Goal: Task Accomplishment & Management: Manage account settings

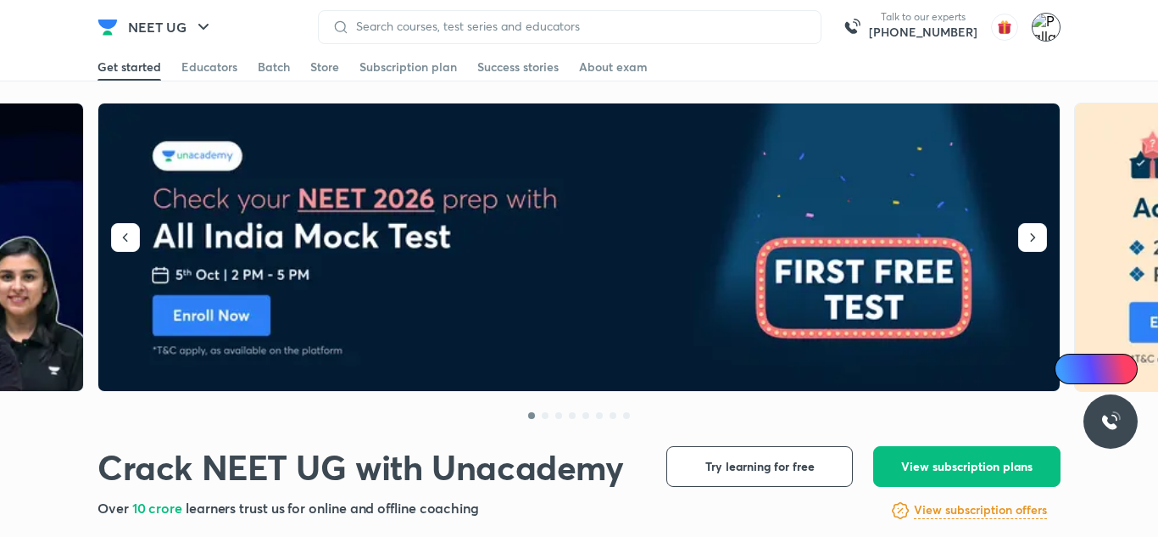
click at [1045, 29] on img at bounding box center [1046, 27] width 29 height 29
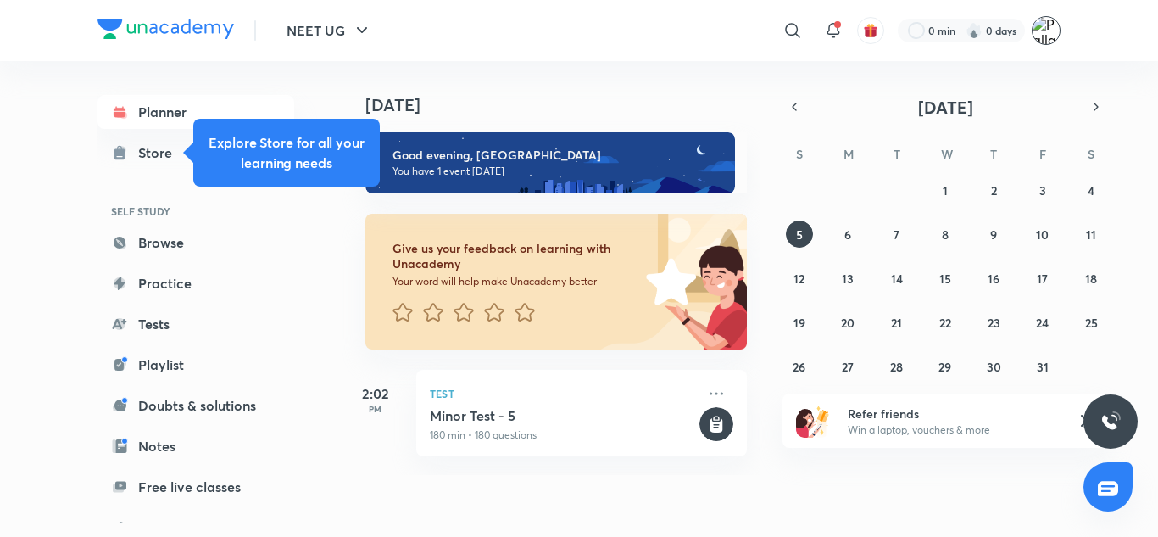
click at [1043, 29] on img at bounding box center [1046, 30] width 29 height 29
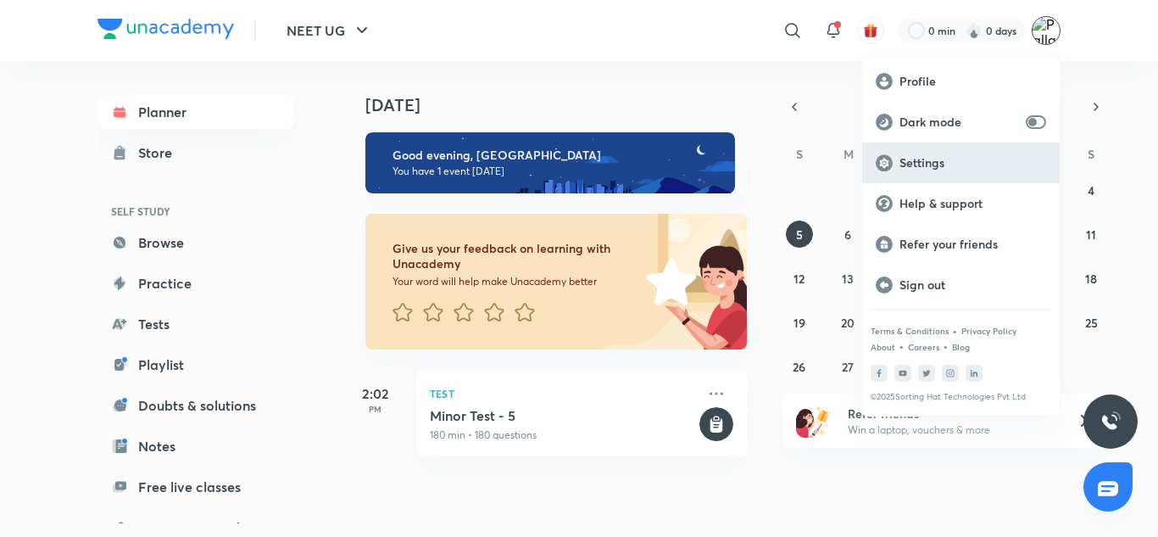
click at [955, 149] on div "Settings" at bounding box center [961, 162] width 198 height 41
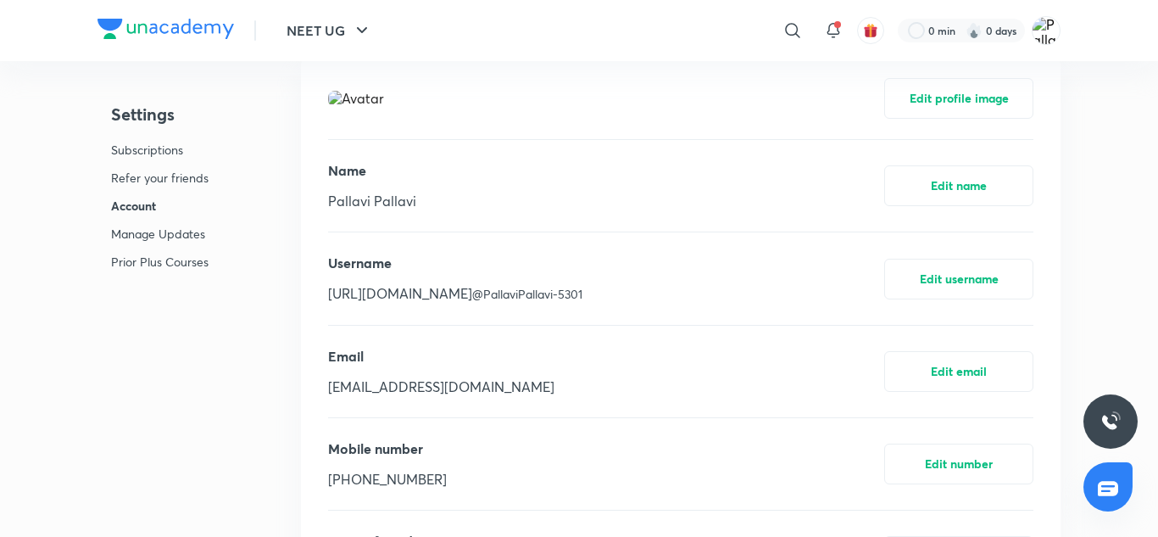
scroll to position [560, 0]
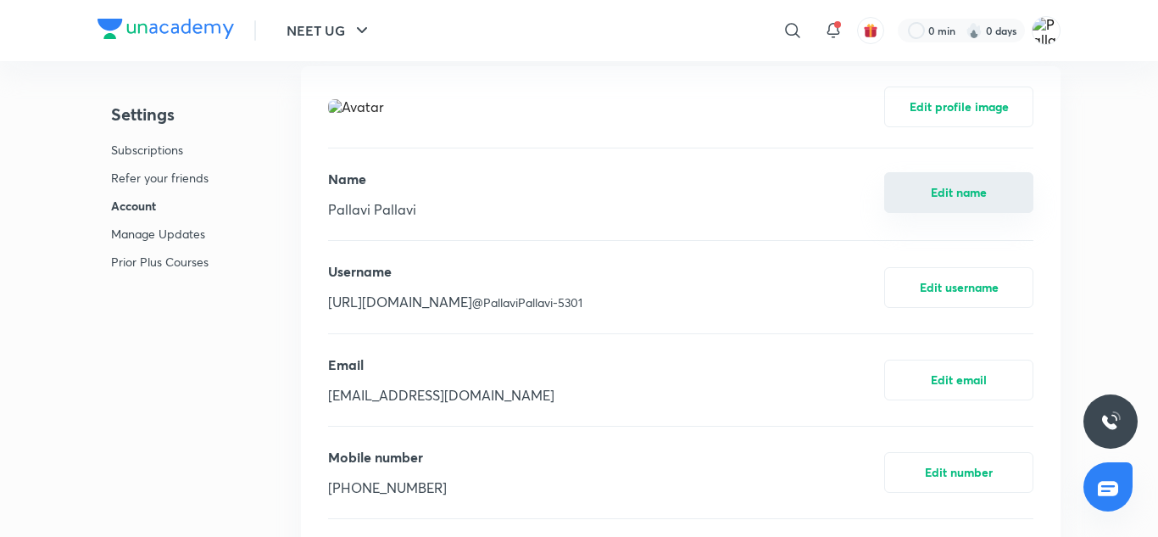
click at [971, 196] on button "Edit name" at bounding box center [958, 192] width 149 height 41
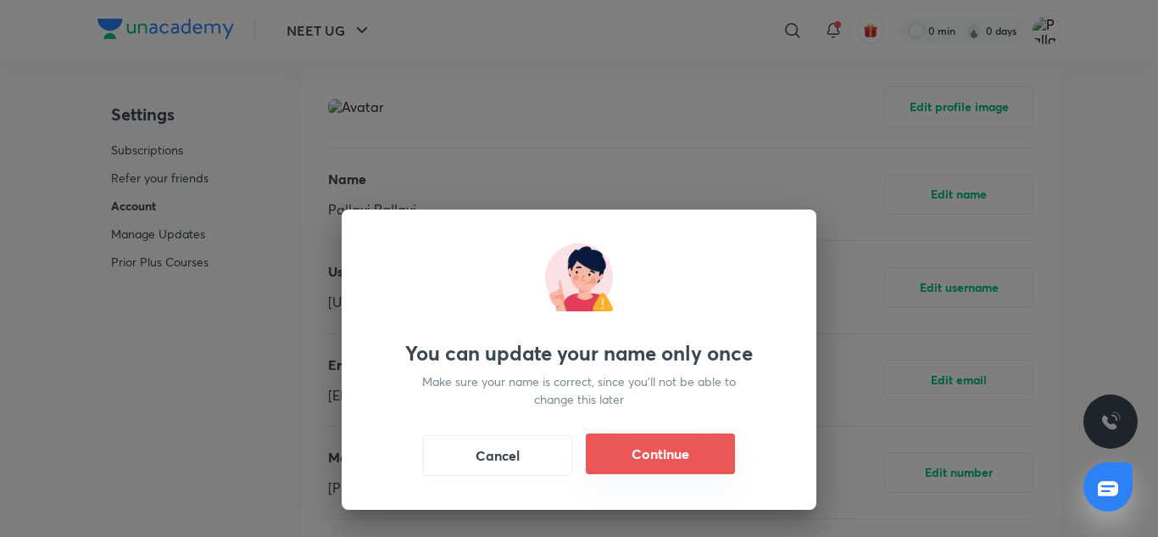
click at [644, 467] on button "Continue" at bounding box center [660, 453] width 149 height 41
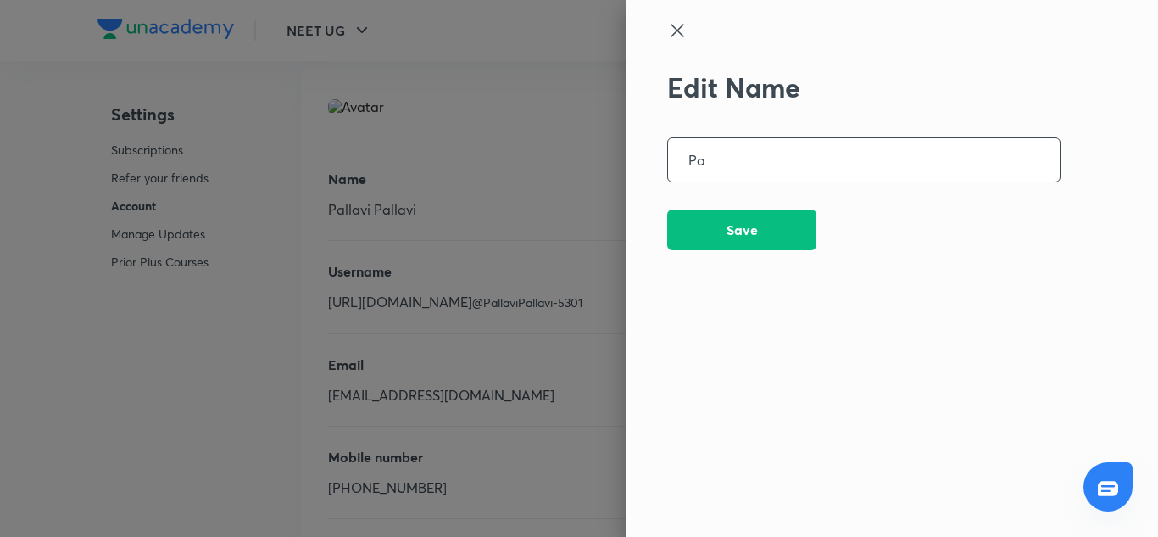
type input "P"
type input "[PERSON_NAME]"
click at [760, 234] on button "Save" at bounding box center [741, 228] width 149 height 41
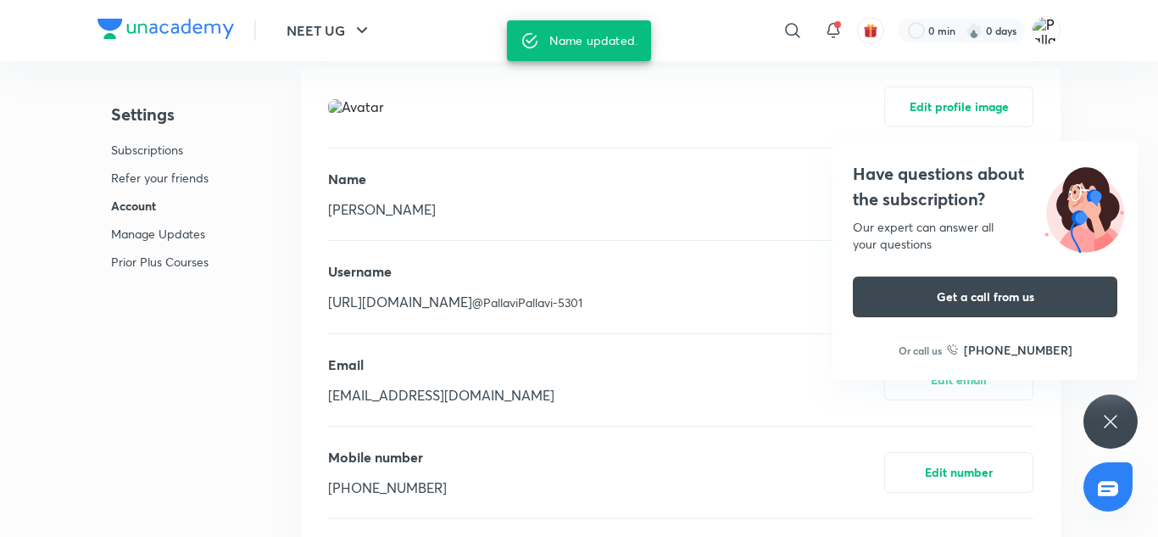
click at [1115, 426] on icon at bounding box center [1110, 421] width 20 height 20
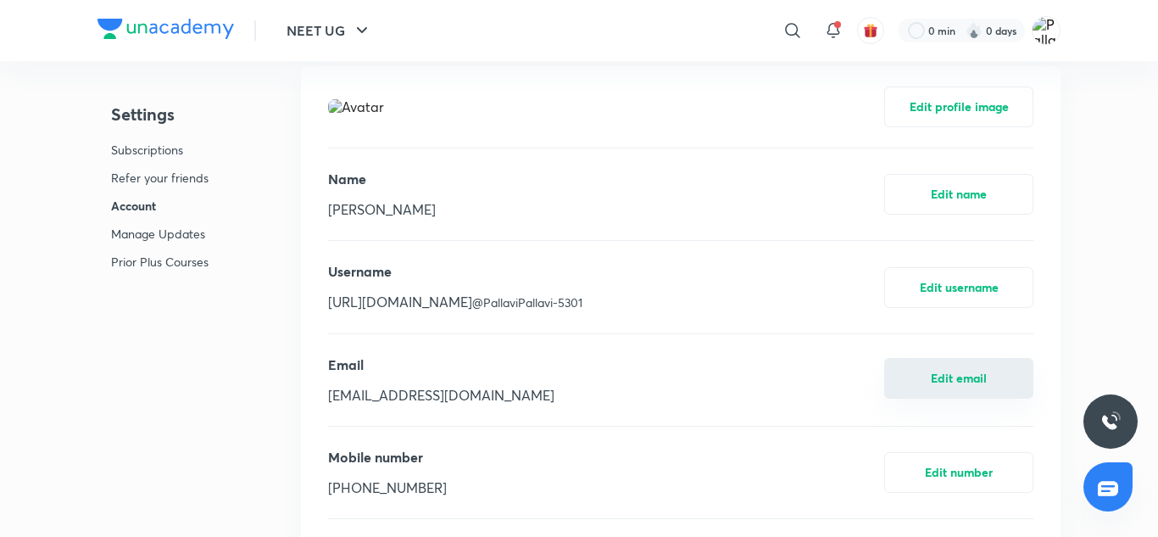
click at [959, 380] on button "Edit email" at bounding box center [958, 378] width 149 height 41
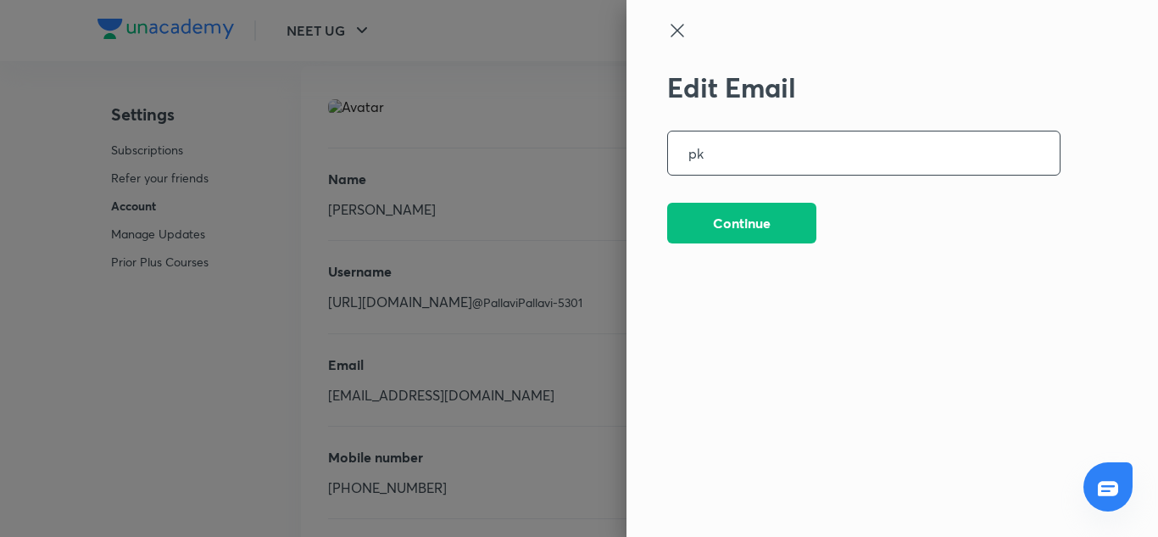
type input "p"
type input "[EMAIL_ADDRESS][DOMAIN_NAME]"
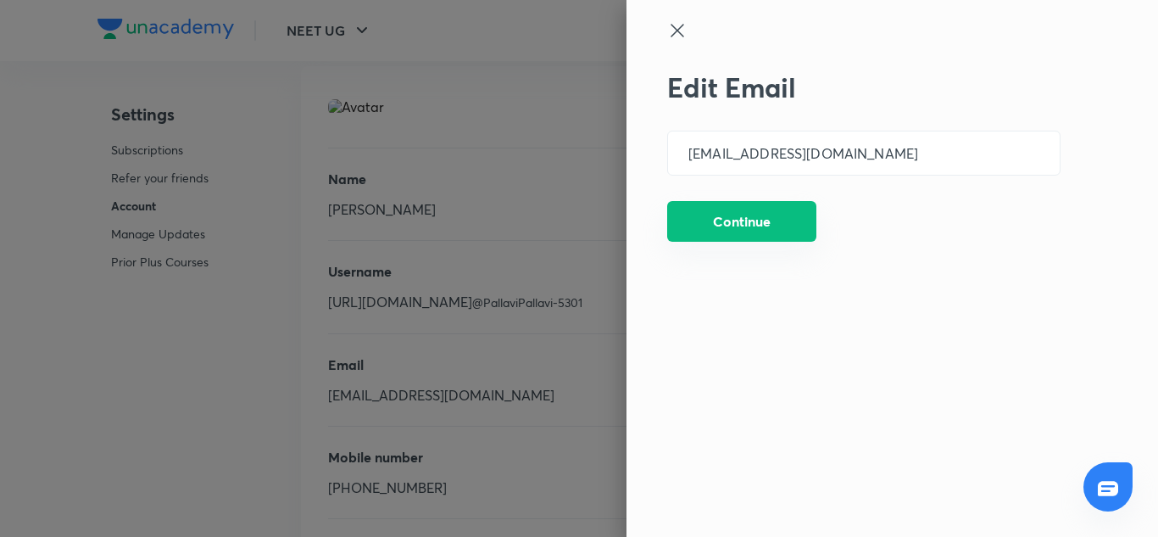
click at [759, 230] on button "Continue" at bounding box center [741, 221] width 149 height 41
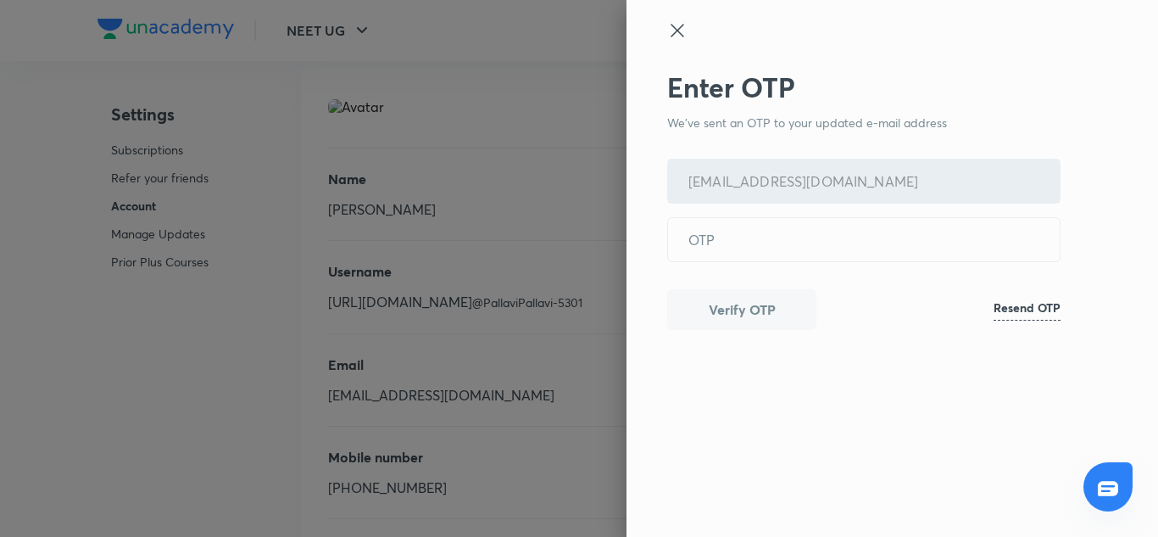
click at [1018, 312] on h6 "Resend OTP" at bounding box center [1027, 307] width 67 height 18
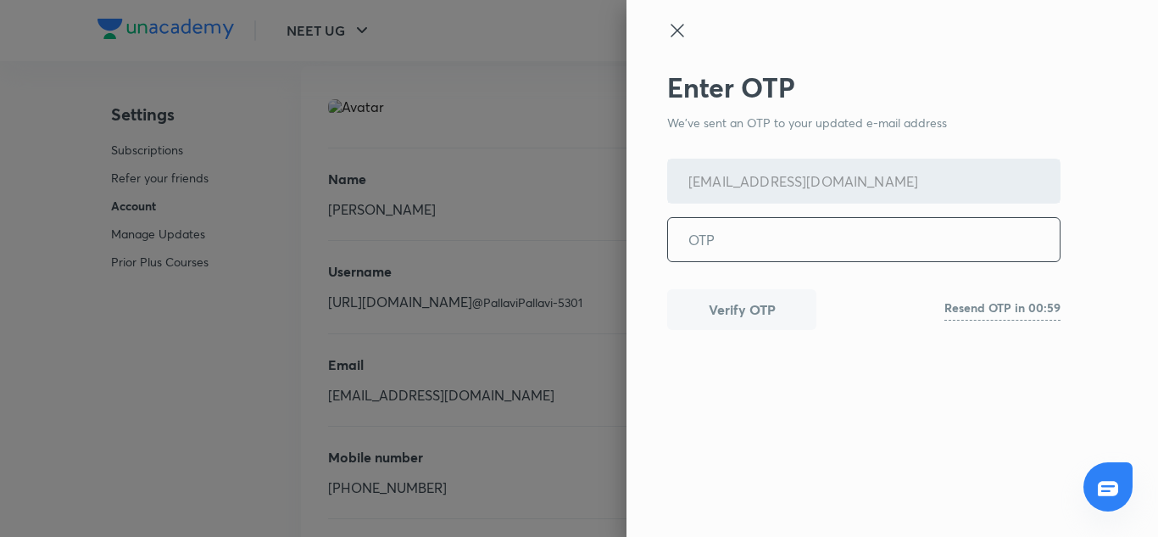
click at [900, 239] on input "tel" at bounding box center [864, 239] width 392 height 43
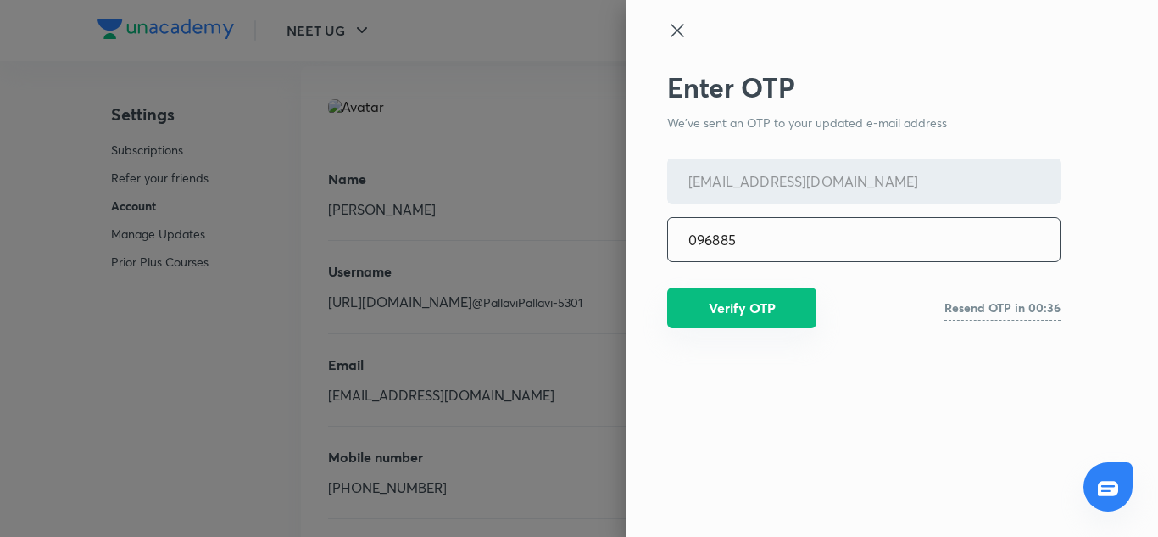
type input "096885"
click at [755, 317] on button "Verify OTP" at bounding box center [741, 307] width 149 height 41
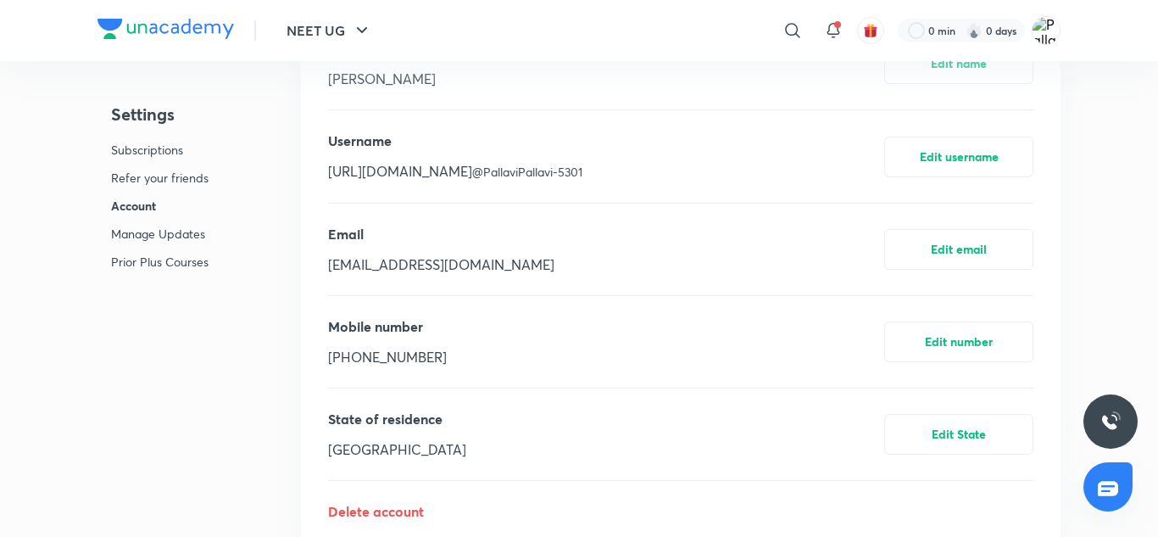
scroll to position [636, 0]
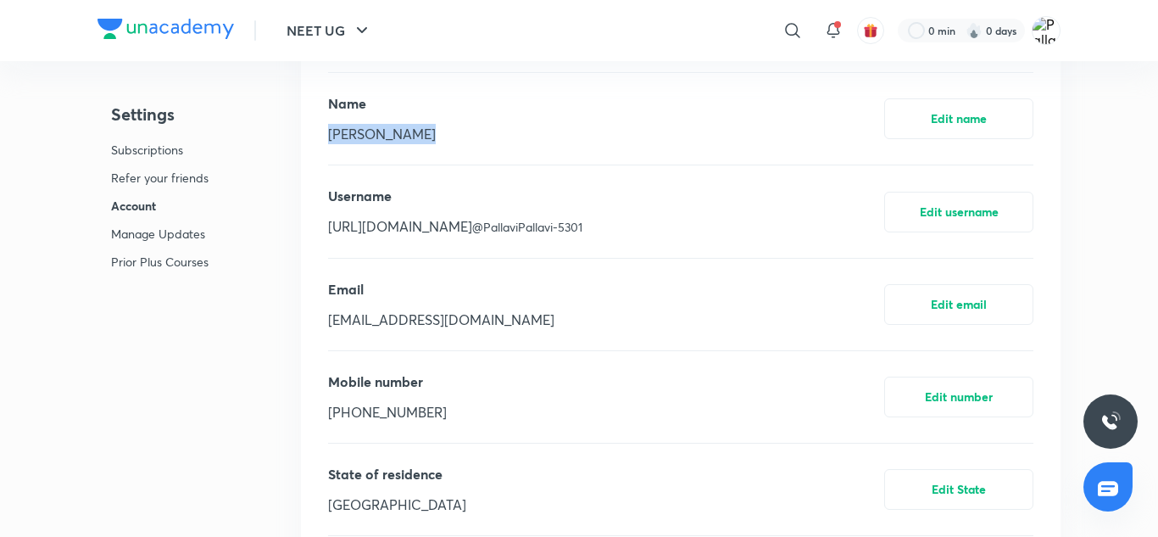
drag, startPoint x: 329, startPoint y: 131, endPoint x: 415, endPoint y: 144, distance: 87.5
click at [418, 138] on div "Name [PERSON_NAME] Edit name" at bounding box center [680, 119] width 705 height 92
copy p "[PERSON_NAME]"
drag, startPoint x: 327, startPoint y: 322, endPoint x: 484, endPoint y: 344, distance: 158.4
click at [484, 344] on div "Email [EMAIL_ADDRESS][DOMAIN_NAME] Edit email" at bounding box center [680, 305] width 705 height 92
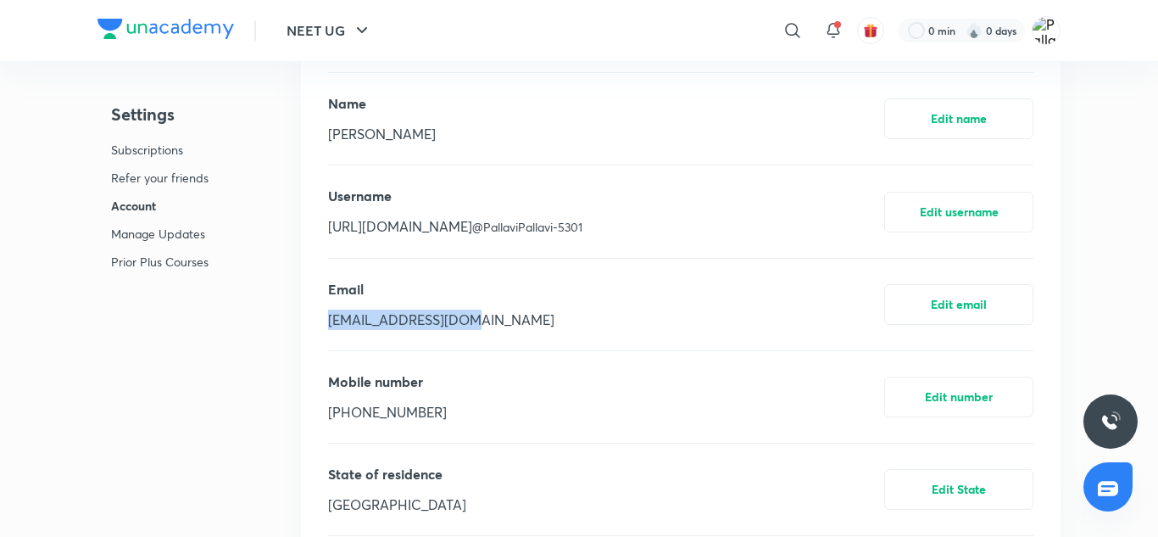
copy p "[EMAIL_ADDRESS][DOMAIN_NAME]"
drag, startPoint x: 354, startPoint y: 405, endPoint x: 441, endPoint y: 416, distance: 88.0
click at [441, 416] on div "Mobile number [PHONE_NUMBER] Edit number" at bounding box center [680, 397] width 705 height 92
copy p "9310345387"
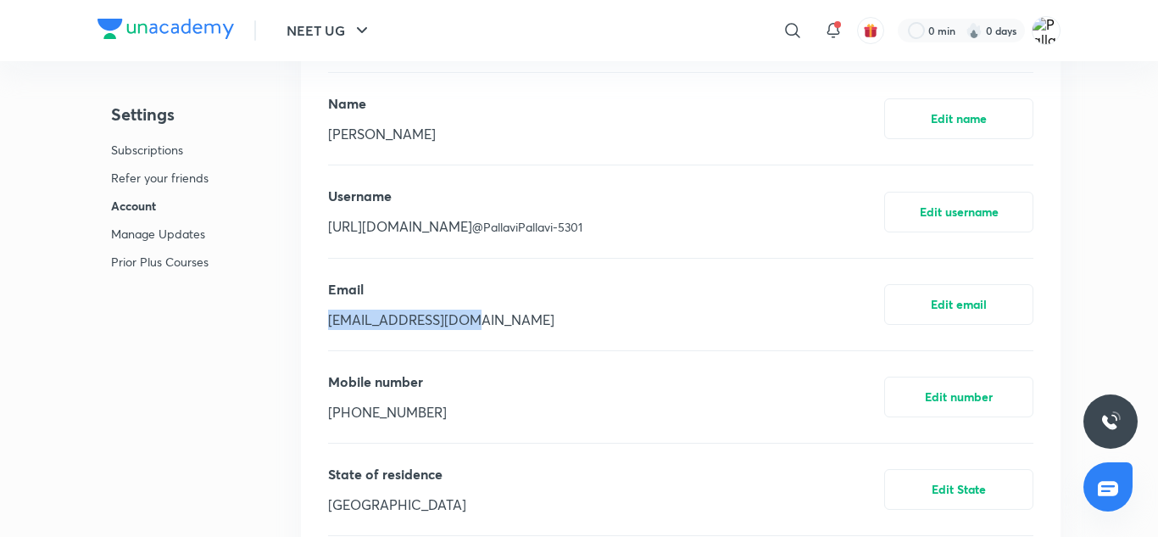
drag, startPoint x: 331, startPoint y: 319, endPoint x: 476, endPoint y: 327, distance: 146.1
click at [476, 327] on div "Email [EMAIL_ADDRESS][DOMAIN_NAME] Edit email" at bounding box center [680, 305] width 705 height 92
copy p "[EMAIL_ADDRESS][DOMAIN_NAME]"
drag, startPoint x: 328, startPoint y: 131, endPoint x: 420, endPoint y: 137, distance: 91.8
click at [420, 137] on div "Name [PERSON_NAME] Edit name" at bounding box center [680, 119] width 705 height 92
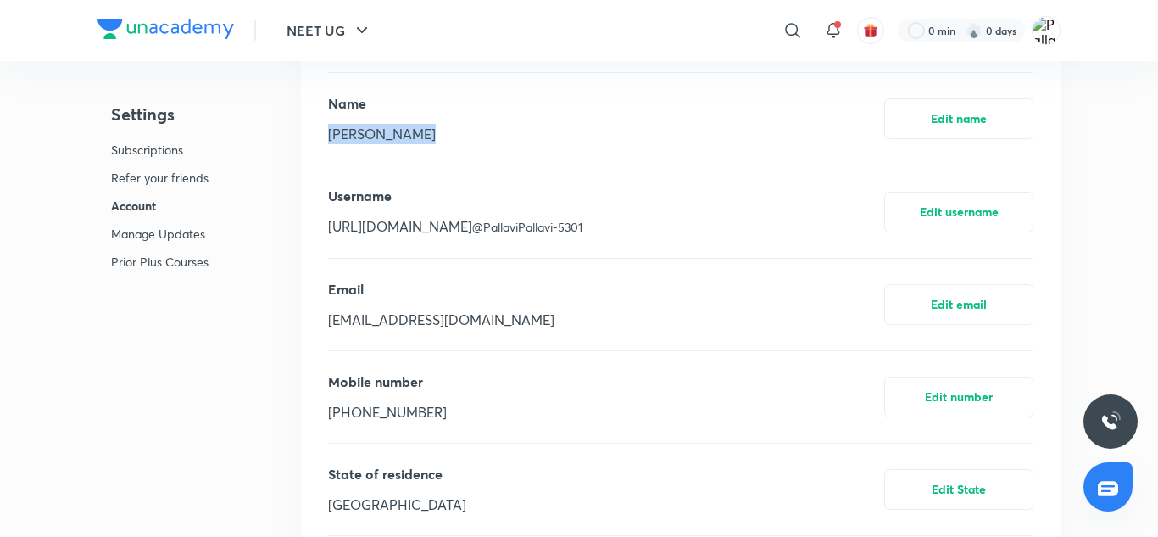
copy p "[PERSON_NAME]"
drag, startPoint x: 329, startPoint y: 319, endPoint x: 484, endPoint y: 320, distance: 155.2
click at [484, 320] on div "Email [EMAIL_ADDRESS][DOMAIN_NAME] Edit email" at bounding box center [680, 305] width 705 height 92
copy p "[EMAIL_ADDRESS][DOMAIN_NAME]"
